Goal: Information Seeking & Learning: Learn about a topic

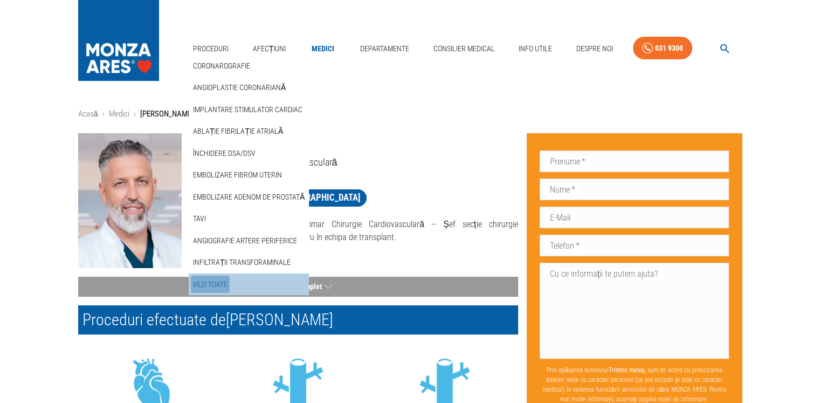
click at [216, 283] on link "Vezi Toate" at bounding box center [210, 285] width 39 height 18
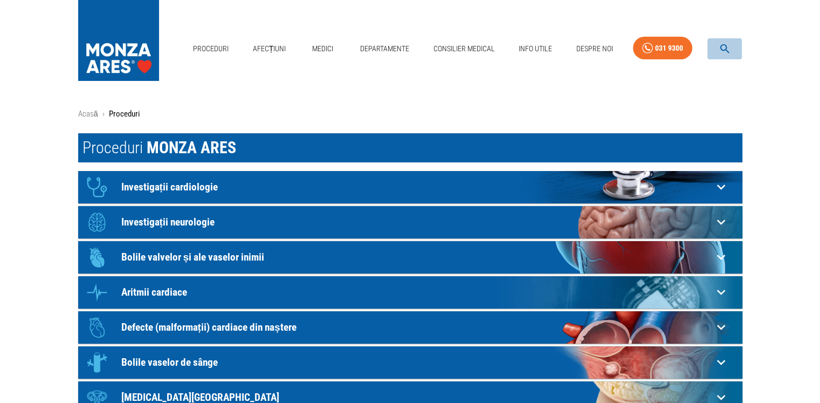
click at [716, 52] on button "button" at bounding box center [725, 48] width 35 height 21
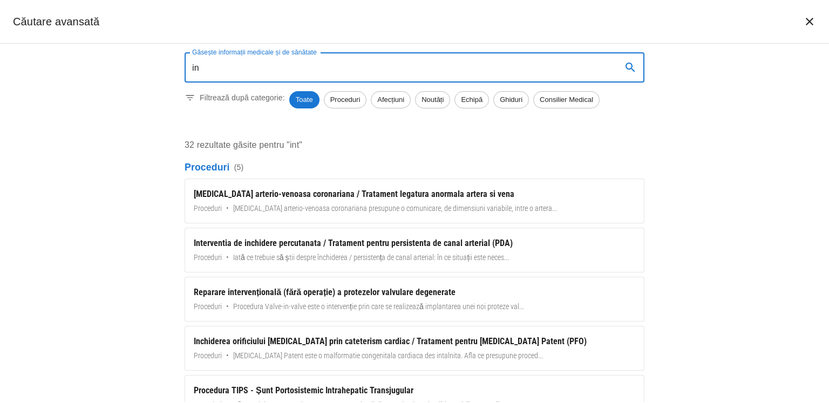
type input "i"
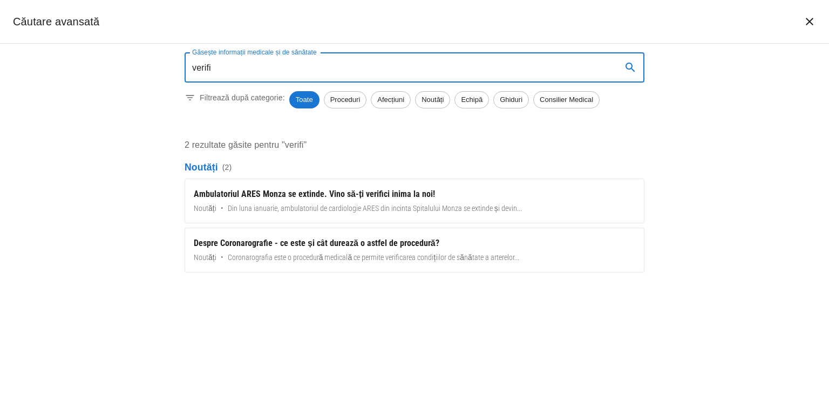
type input "verifi"
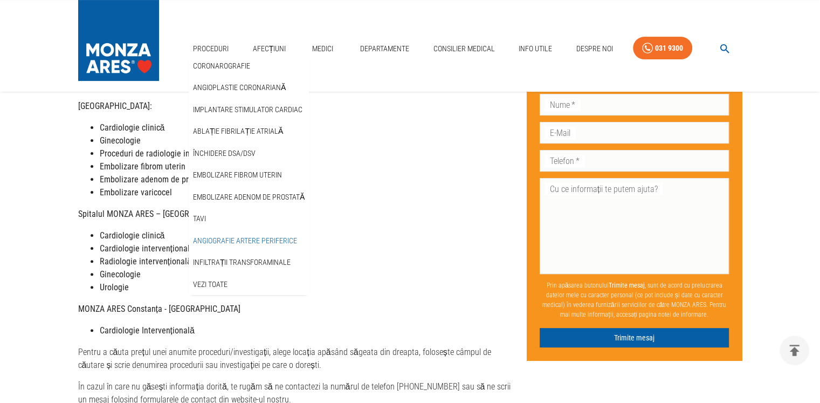
scroll to position [324, 0]
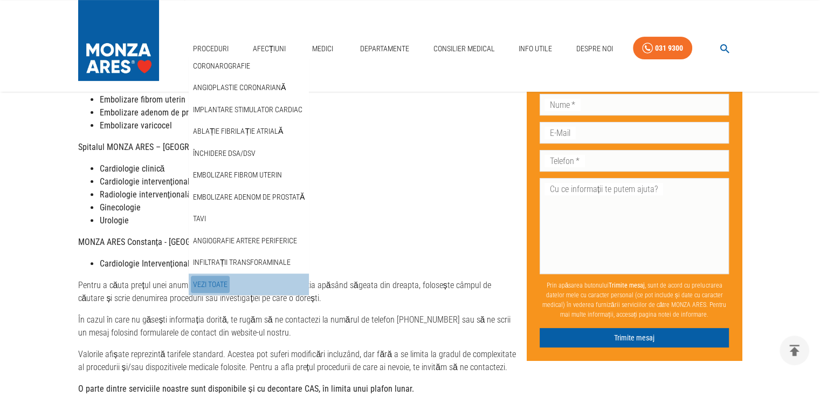
click at [210, 282] on link "Vezi Toate" at bounding box center [210, 285] width 39 height 18
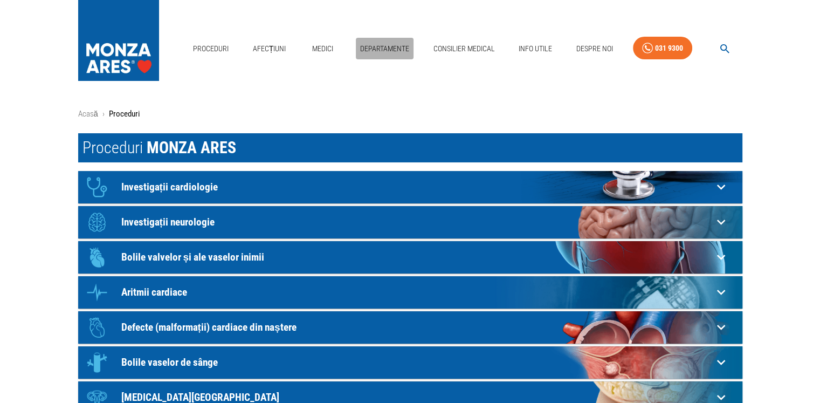
drag, startPoint x: 374, startPoint y: 44, endPoint x: 384, endPoint y: 63, distance: 20.8
click at [375, 44] on link "Departamente" at bounding box center [385, 49] width 58 height 22
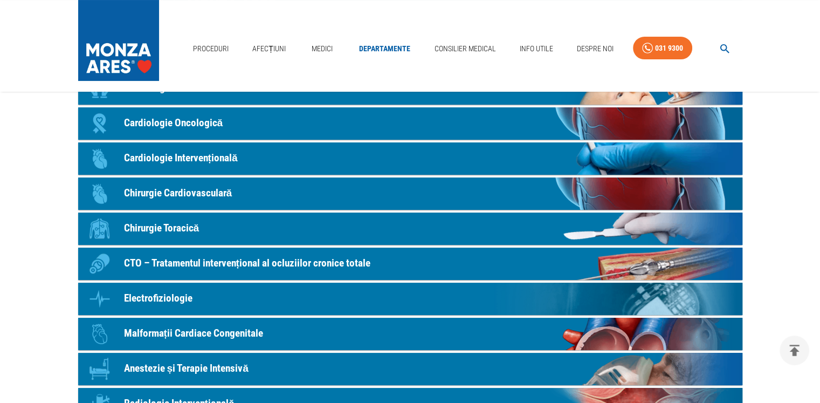
scroll to position [162, 0]
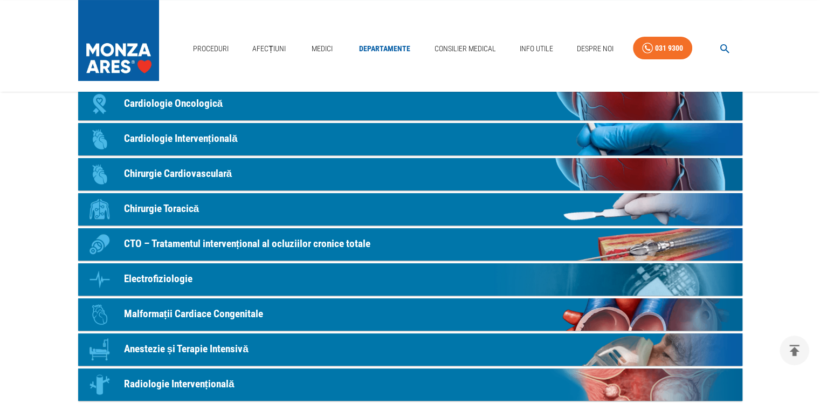
click at [168, 275] on p "Electrofiziologie" at bounding box center [158, 279] width 69 height 16
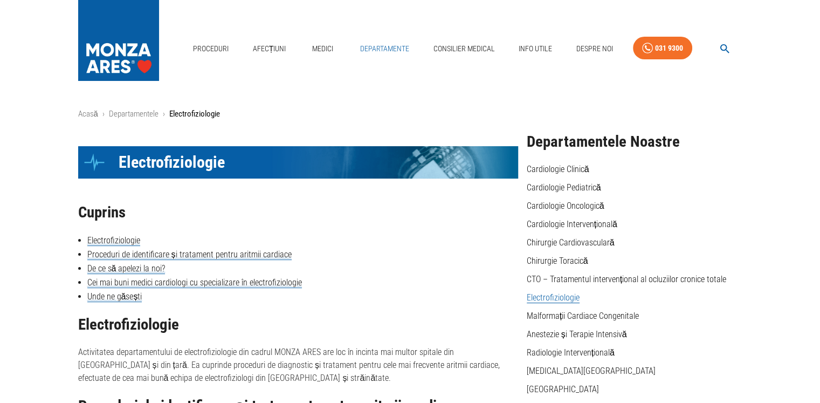
click at [386, 50] on link "Departamente" at bounding box center [385, 49] width 58 height 22
